Goal: Task Accomplishment & Management: Manage account settings

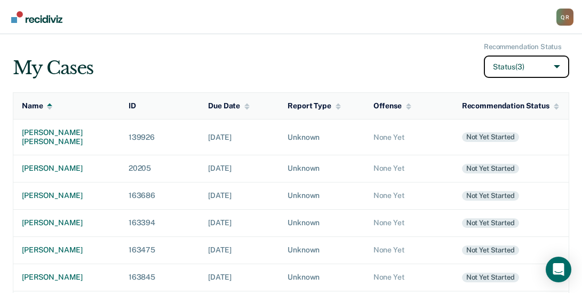
click at [557, 63] on button "Status (3)" at bounding box center [526, 66] width 85 height 23
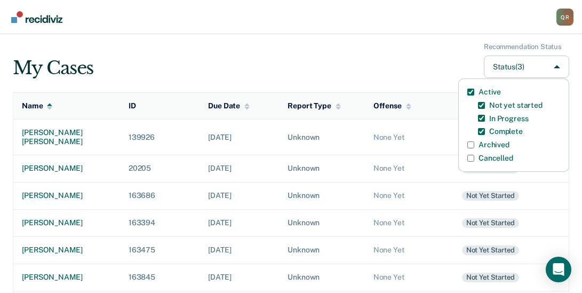
click at [497, 144] on label "Archived" at bounding box center [494, 144] width 31 height 9
click at [474, 144] on input "Archived" at bounding box center [470, 144] width 7 height 7
checkbox input "true"
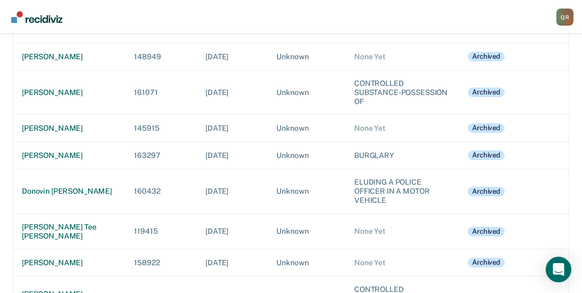
scroll to position [2181, 0]
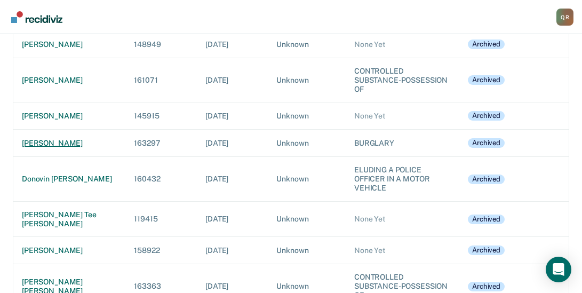
click at [38, 142] on div "[PERSON_NAME]" at bounding box center [69, 143] width 95 height 9
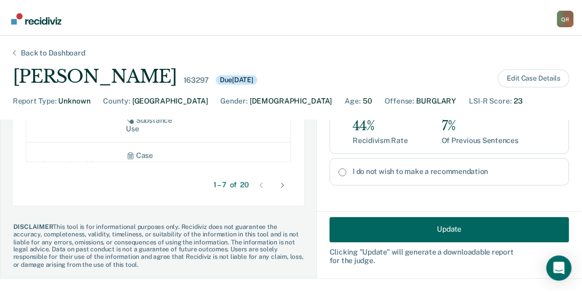
scroll to position [851, 0]
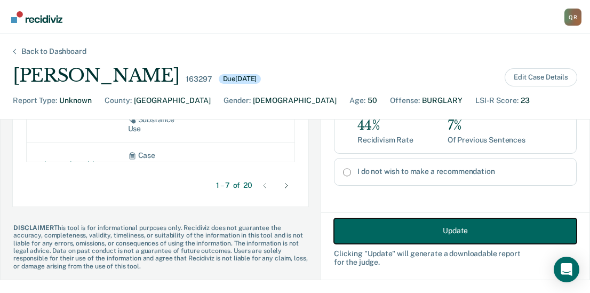
click at [438, 226] on button "Update" at bounding box center [455, 231] width 243 height 26
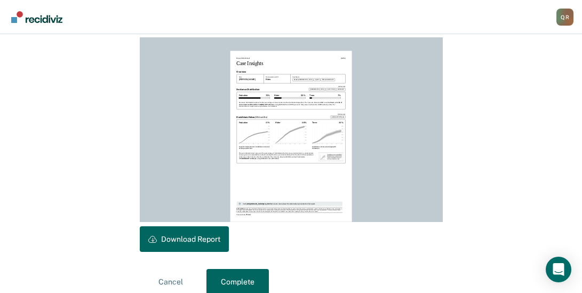
scroll to position [315, 0]
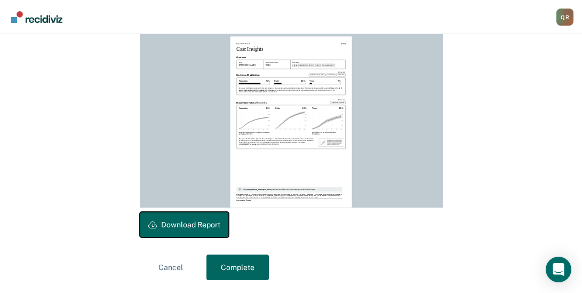
click at [187, 224] on button "Download Report" at bounding box center [184, 225] width 89 height 26
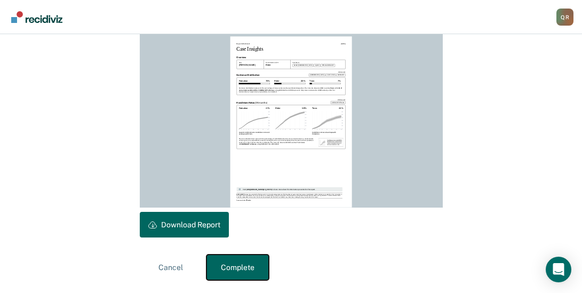
click at [241, 261] on button "Complete" at bounding box center [237, 267] width 62 height 26
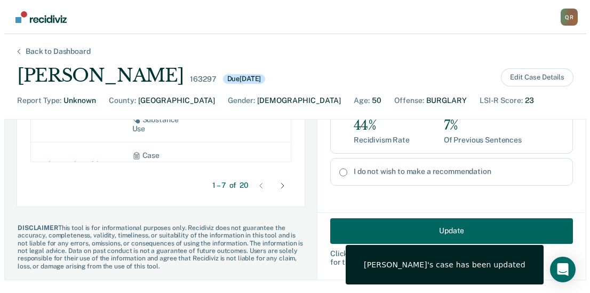
scroll to position [0, 0]
